Goal: Ask a question

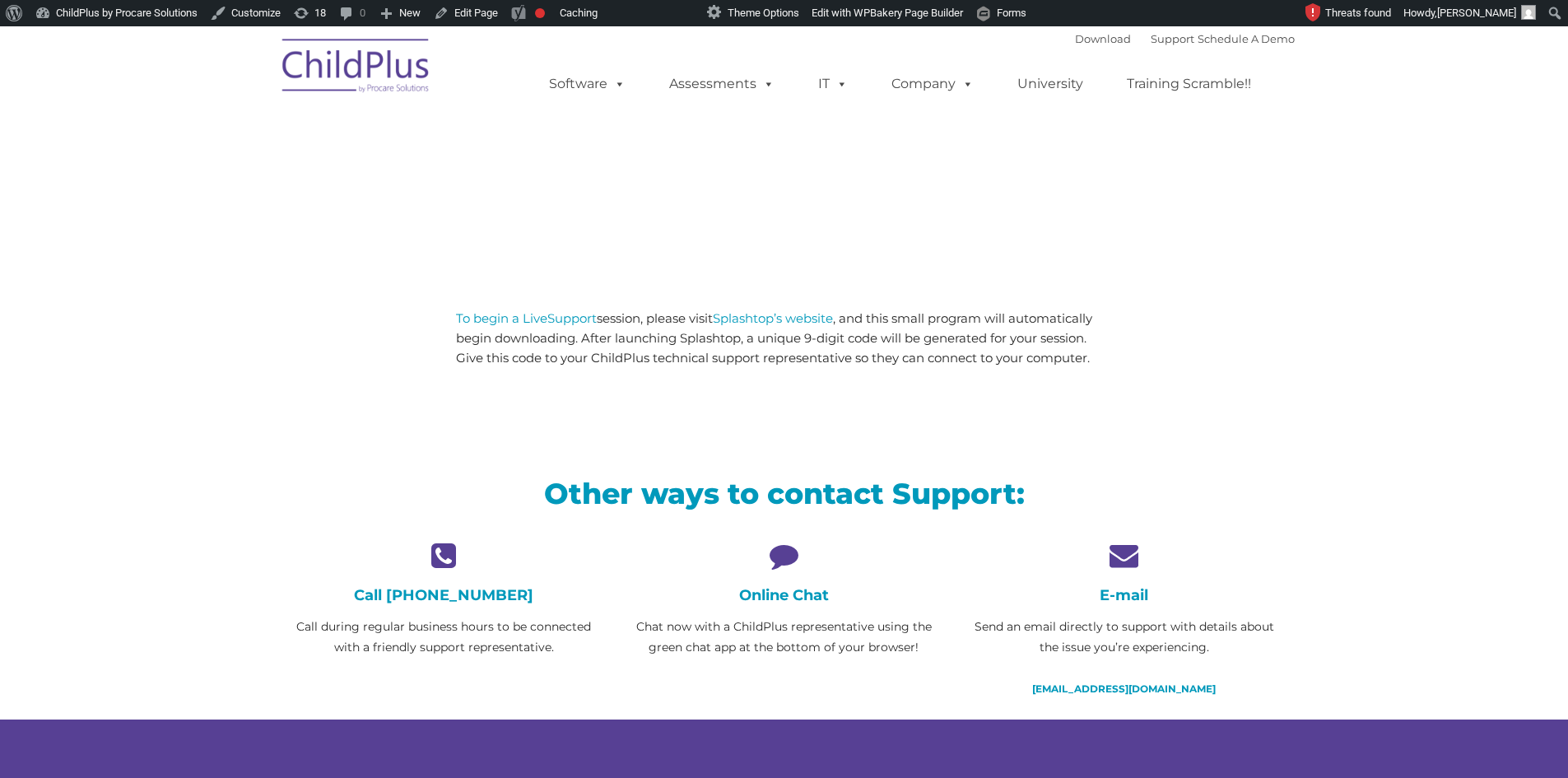
scroll to position [26, 0]
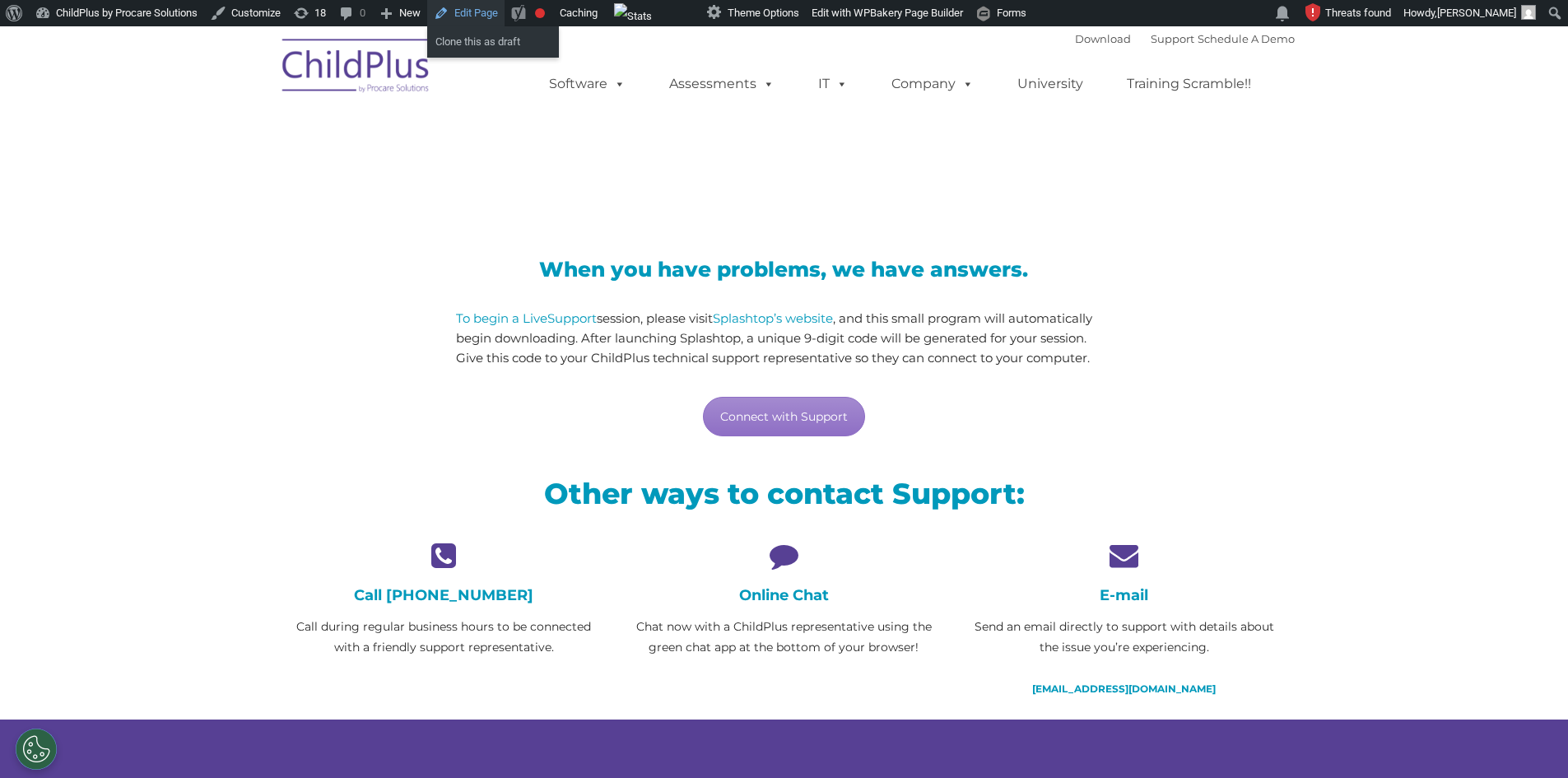
click at [474, 6] on link "Edit Page" at bounding box center [466, 13] width 78 height 26
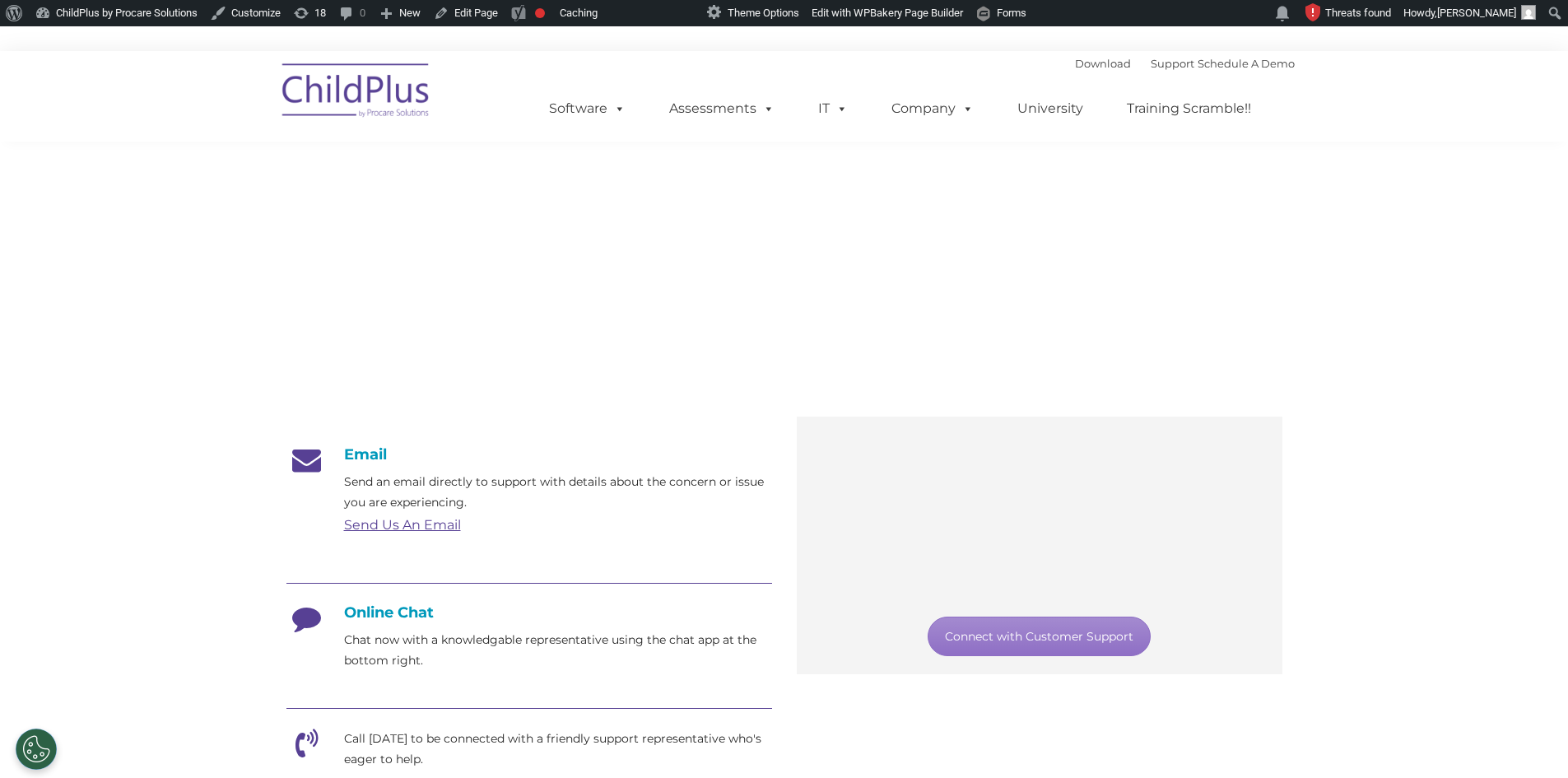
scroll to position [51, 0]
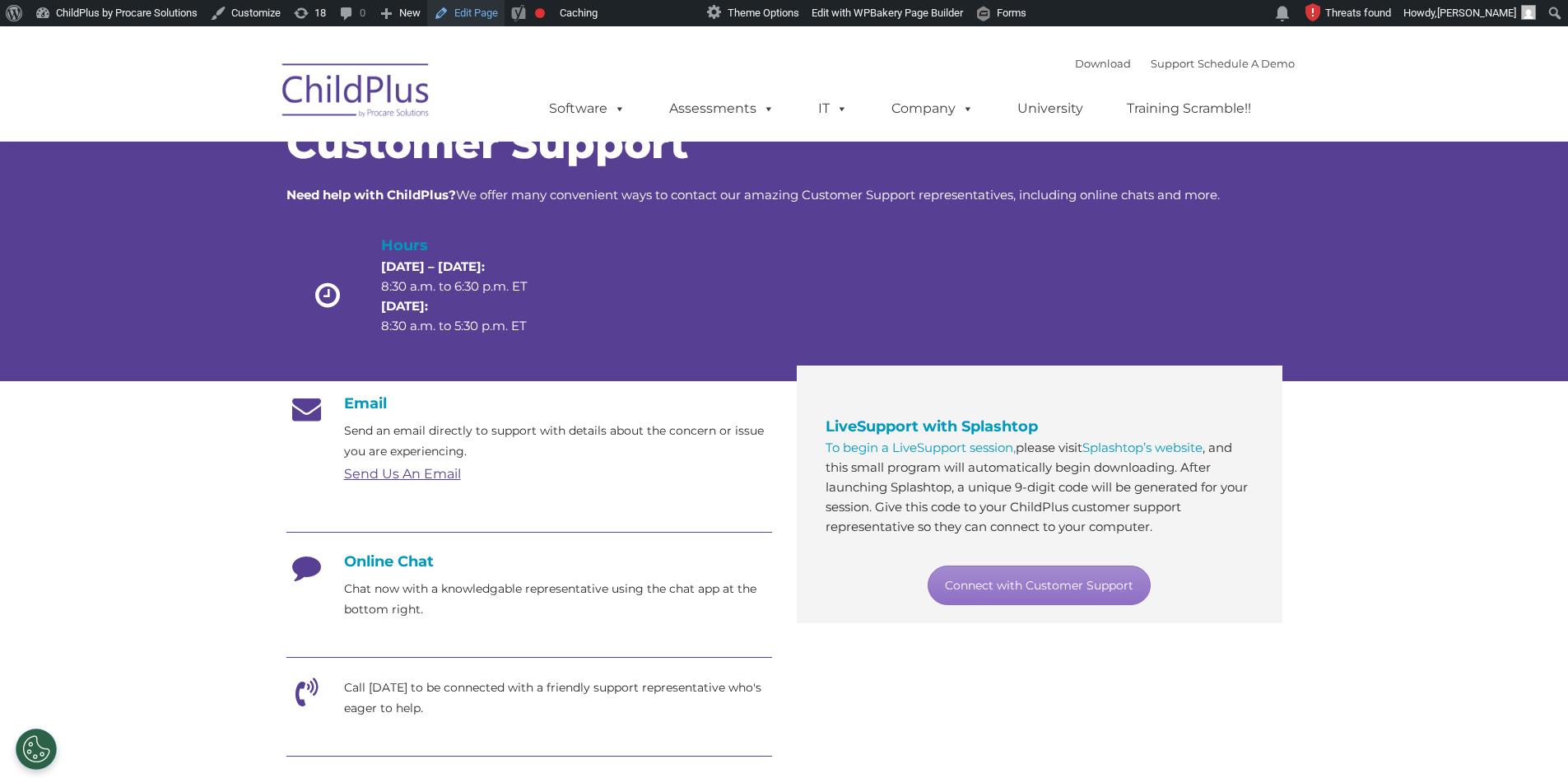
click at [469, 7] on link "Edit Page" at bounding box center [466, 13] width 78 height 26
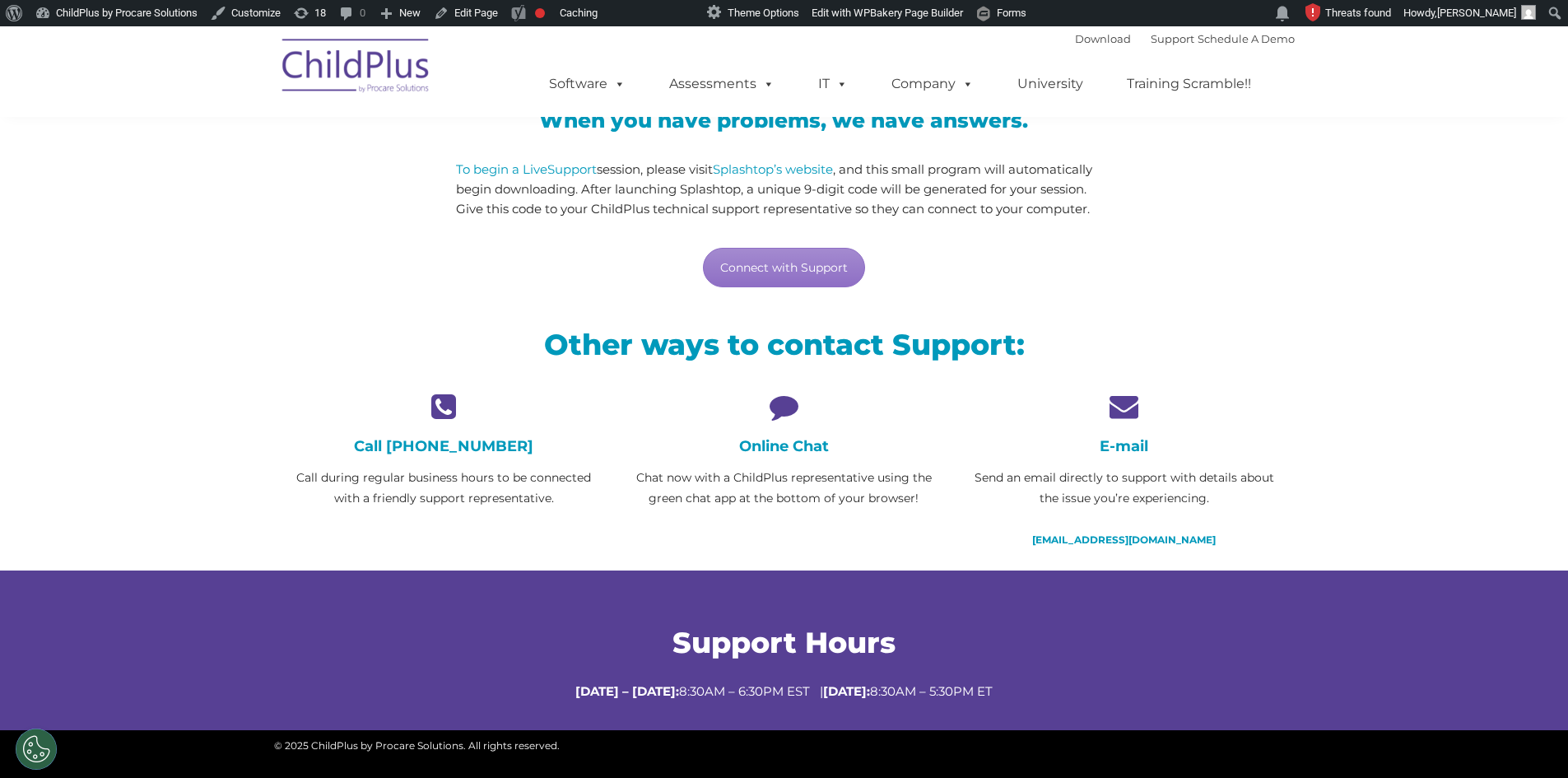
scroll to position [174, 0]
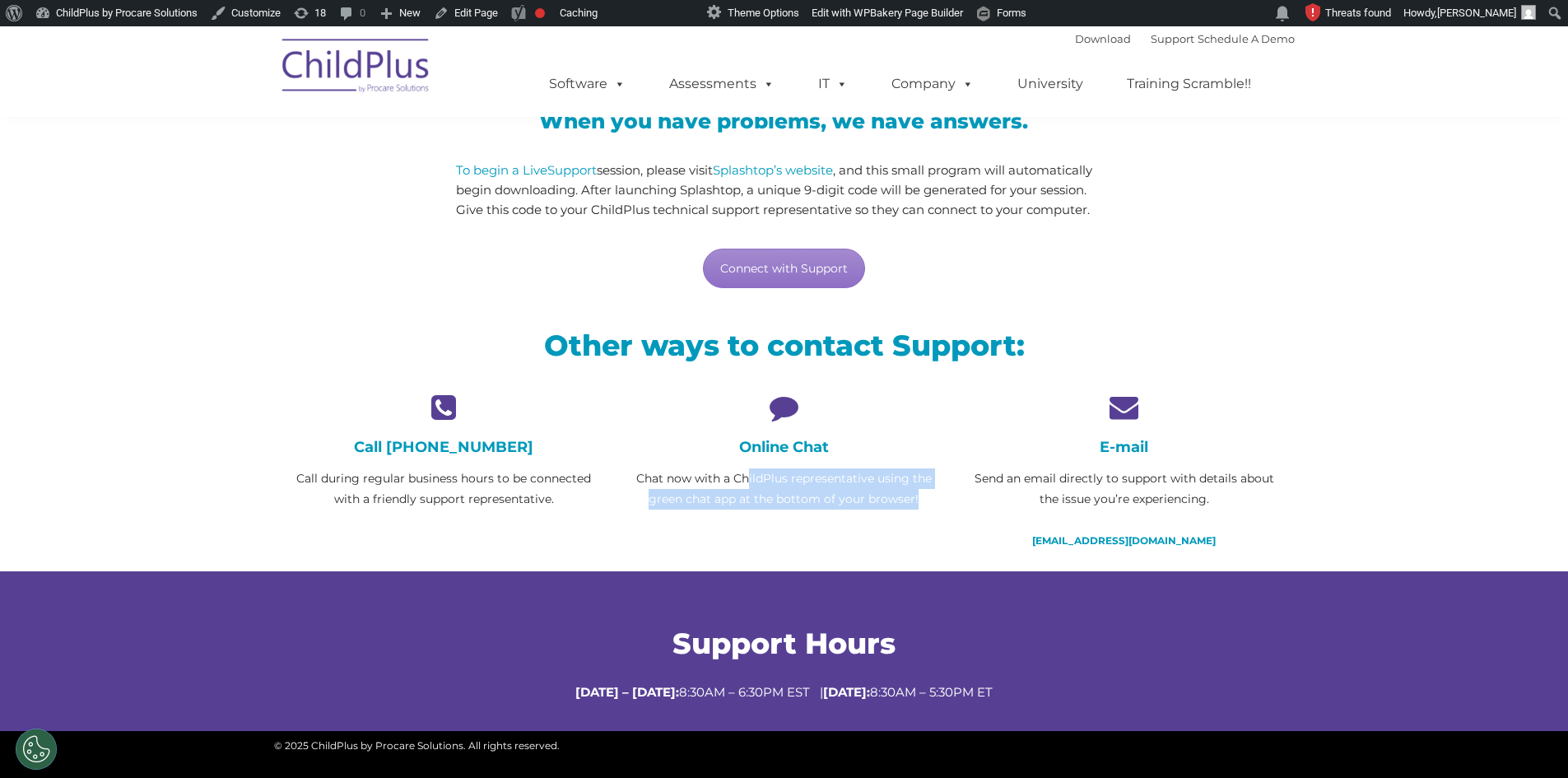
drag, startPoint x: 880, startPoint y: 501, endPoint x: 927, endPoint y: 520, distance: 50.7
click at [927, 520] on div "Online Chat Chat now with a ChildPlus representative using the green chat app a…" at bounding box center [784, 461] width 340 height 137
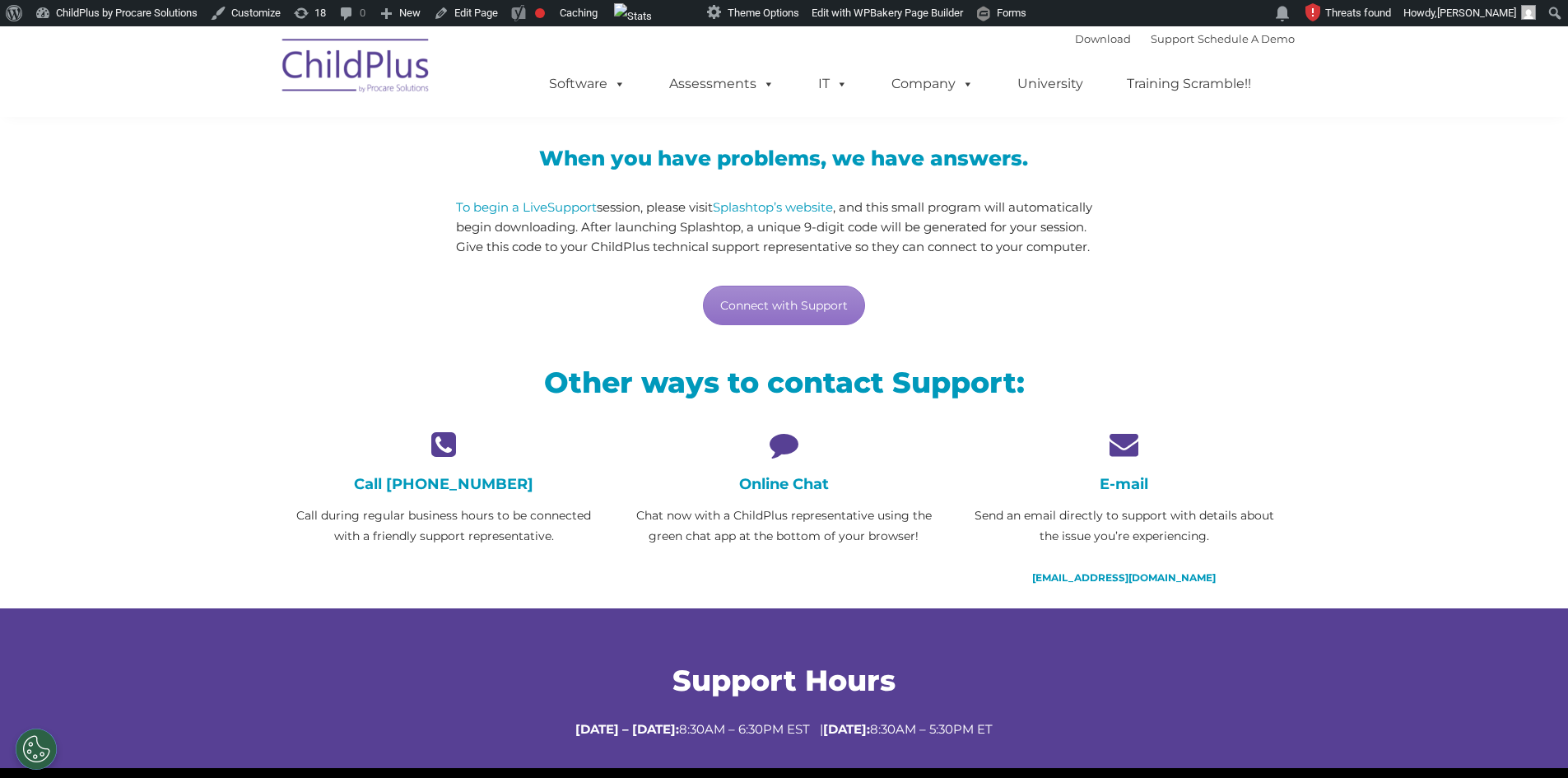
scroll to position [0, 0]
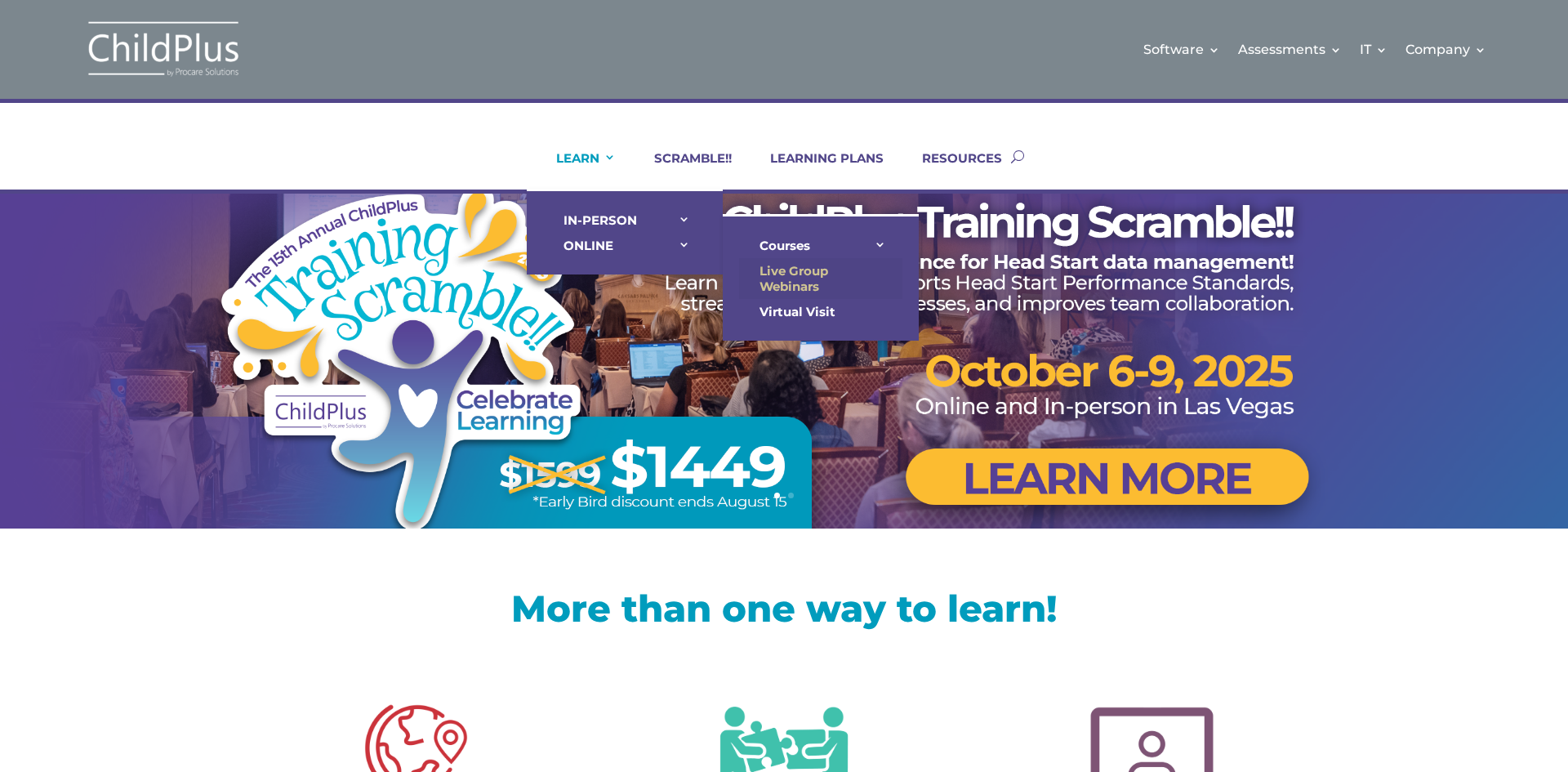
click at [801, 273] on link "Live Group Webinars" at bounding box center [821, 279] width 163 height 41
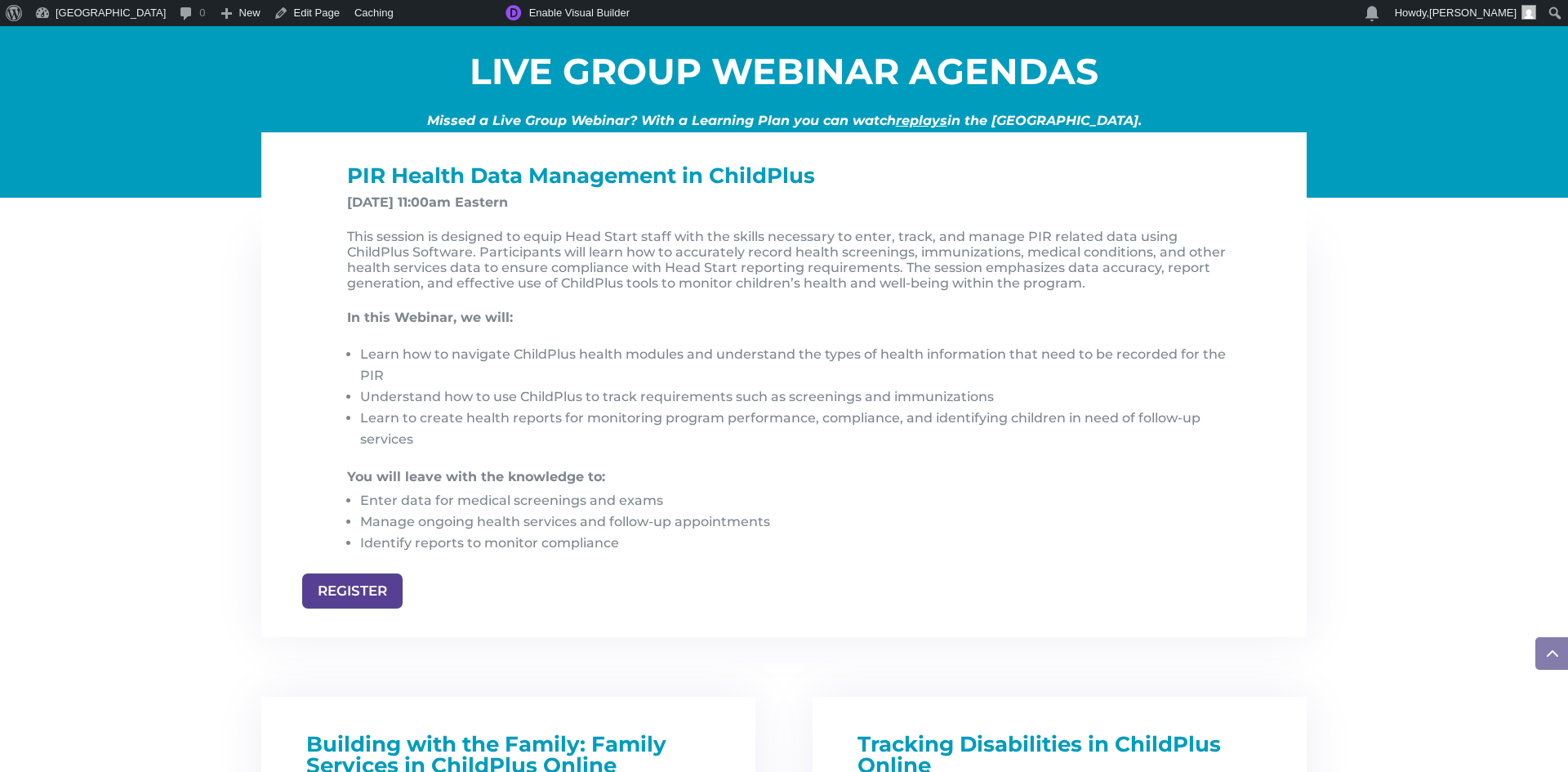
scroll to position [1653, 0]
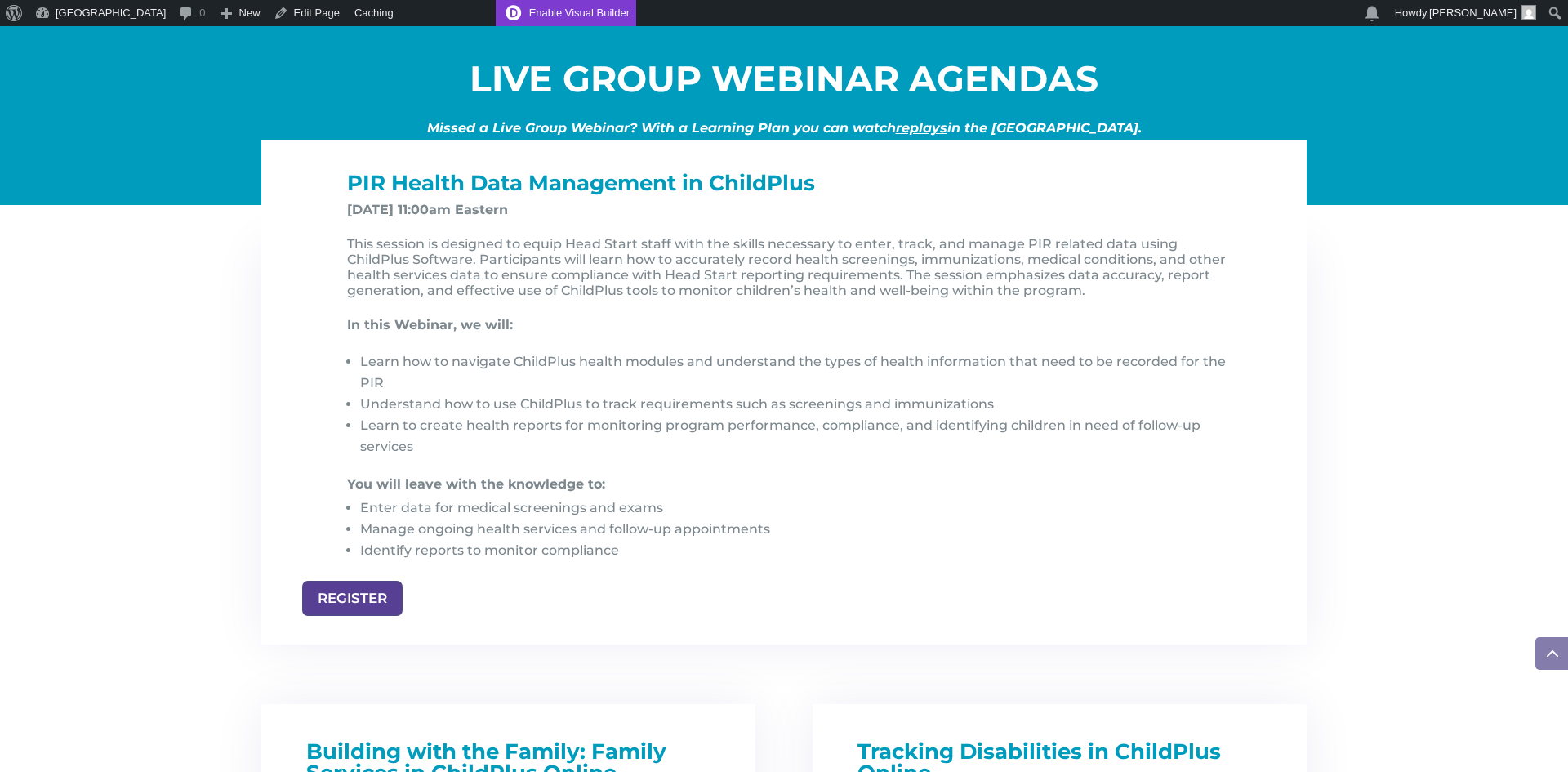
click at [532, 13] on link "Enable Visual Builder" at bounding box center [566, 13] width 141 height 26
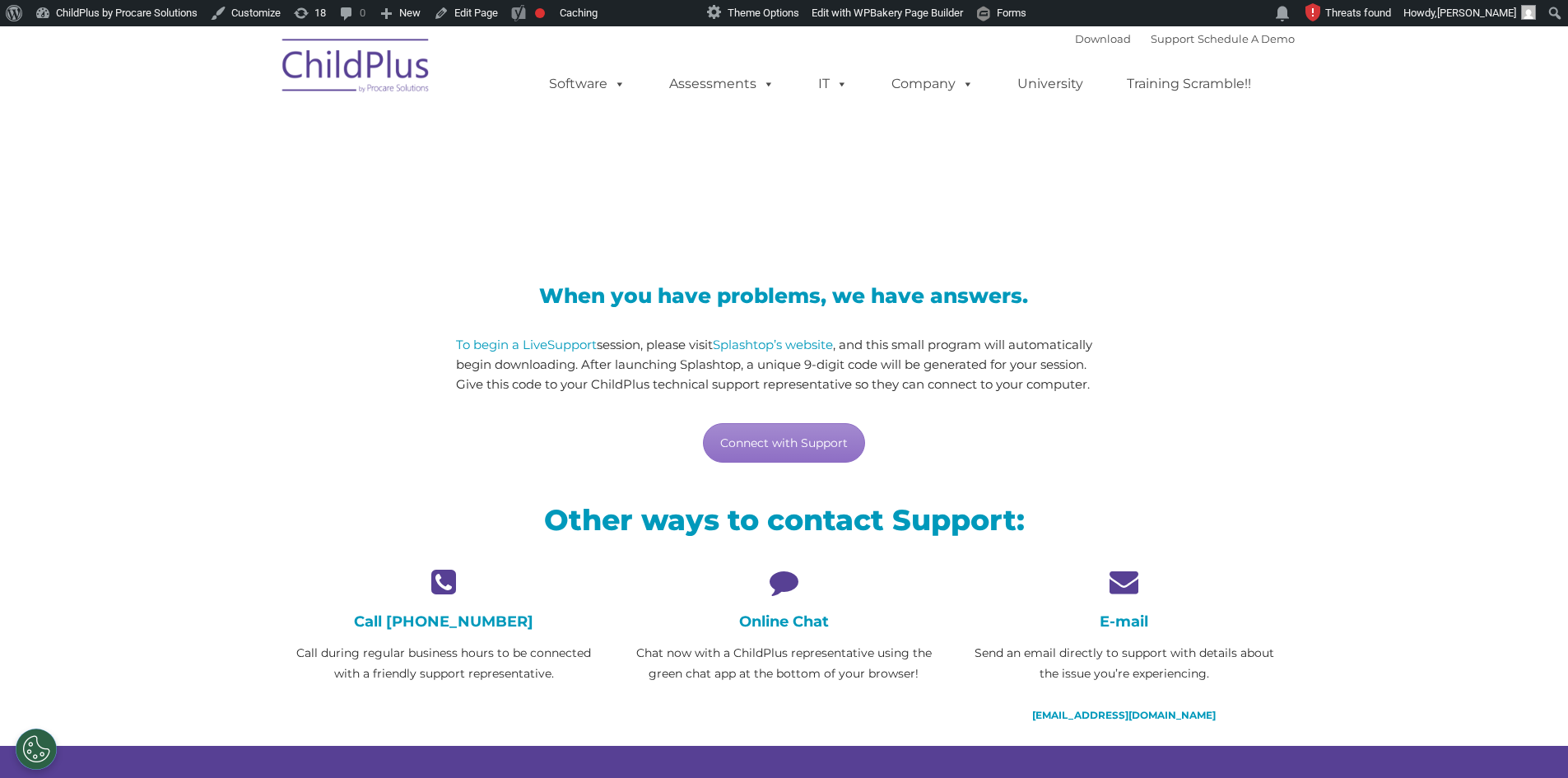
click at [934, 400] on div "When you have problems, we have answers. To begin a LiveSupport session, please…" at bounding box center [784, 374] width 656 height 177
click at [492, 23] on link "Edit Page" at bounding box center [466, 13] width 78 height 26
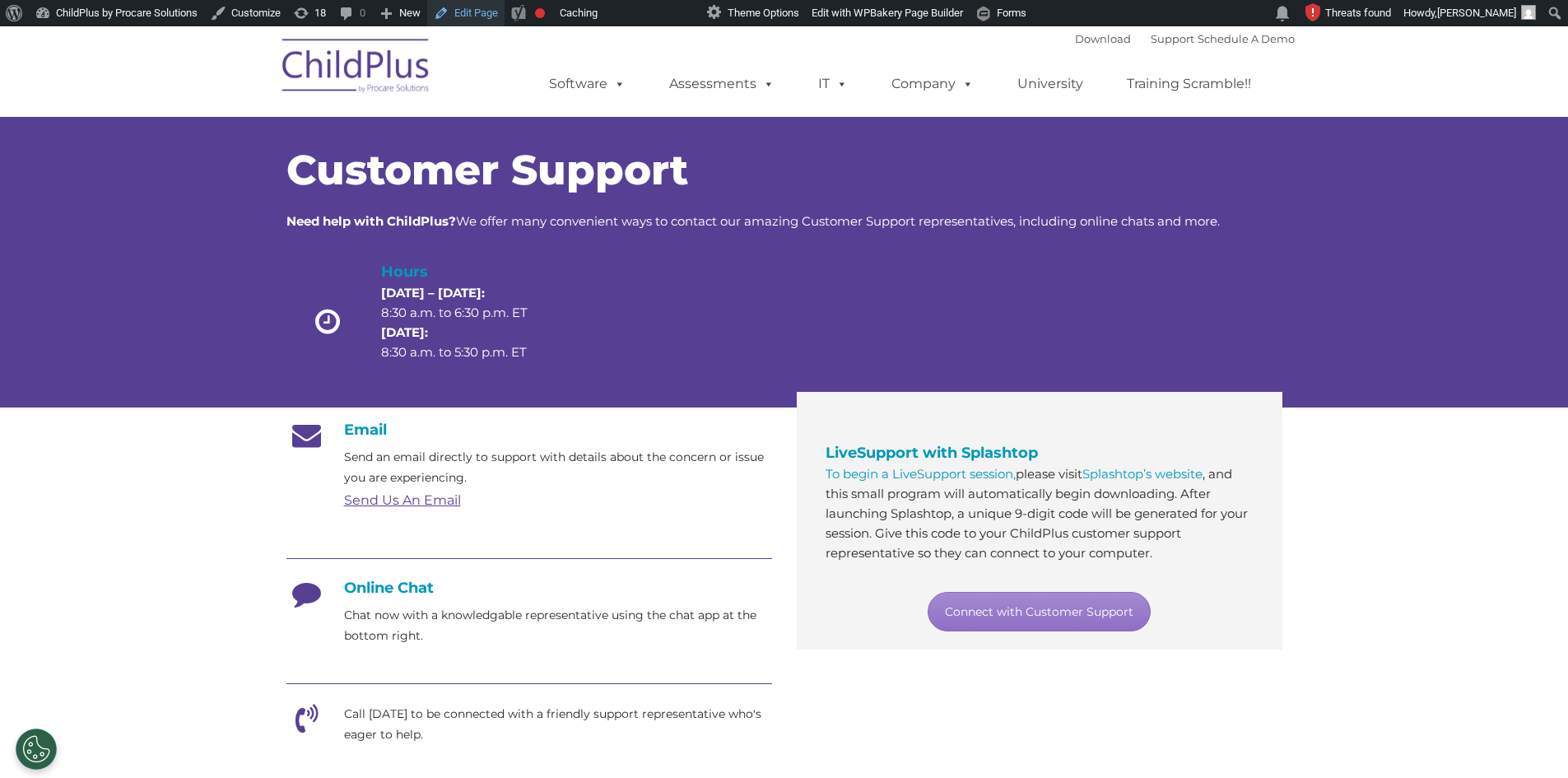
click at [457, 8] on link "Edit Page" at bounding box center [466, 13] width 78 height 26
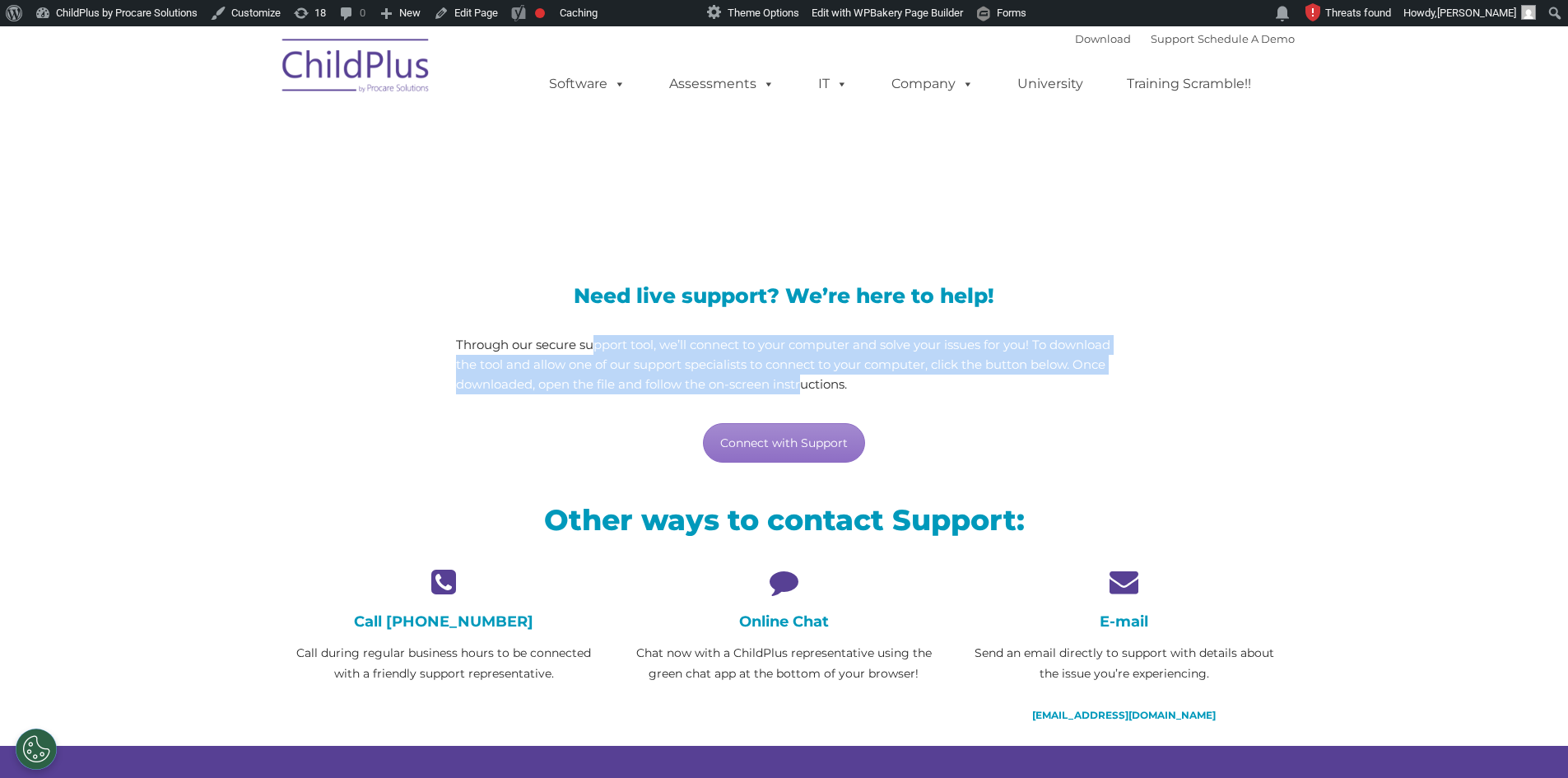
drag, startPoint x: 596, startPoint y: 344, endPoint x: 883, endPoint y: 382, distance: 289.5
click at [882, 382] on p "Through our secure support tool, we’ll connect to your computer and solve your …" at bounding box center [784, 365] width 656 height 60
click at [884, 382] on p "Through our secure support tool, we’ll connect to your computer and solve your …" at bounding box center [784, 365] width 656 height 60
drag, startPoint x: 807, startPoint y: 360, endPoint x: 750, endPoint y: 353, distance: 57.4
click at [750, 353] on p "Through our secure support tool, we’ll connect to your computer and solve your …" at bounding box center [784, 365] width 656 height 60
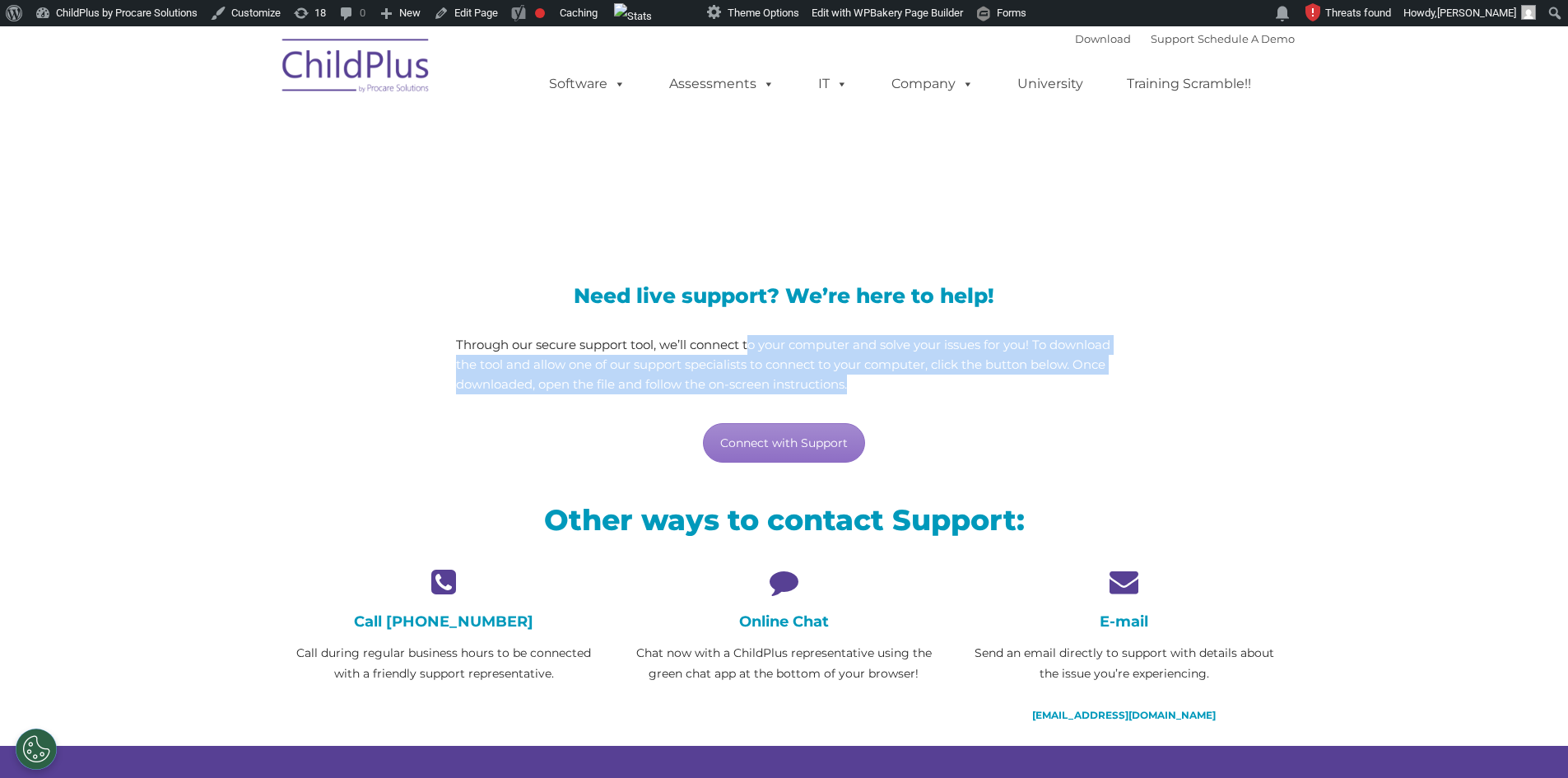
click at [750, 353] on p "Through our secure support tool, we’ll connect to your computer and solve your …" at bounding box center [784, 365] width 656 height 60
